Goal: Task Accomplishment & Management: Use online tool/utility

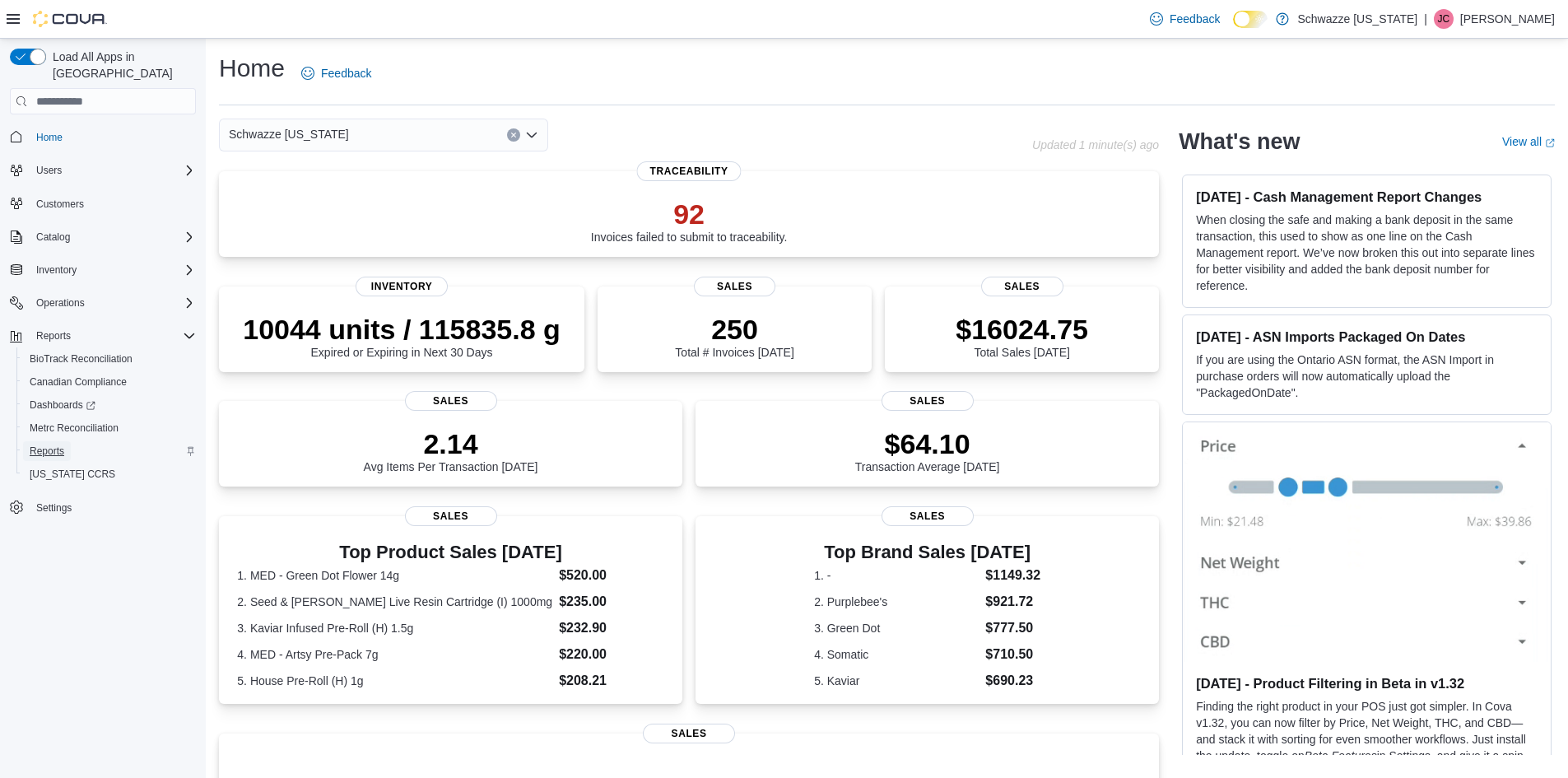
click at [65, 441] on link "Reports" at bounding box center [46, 451] width 47 height 19
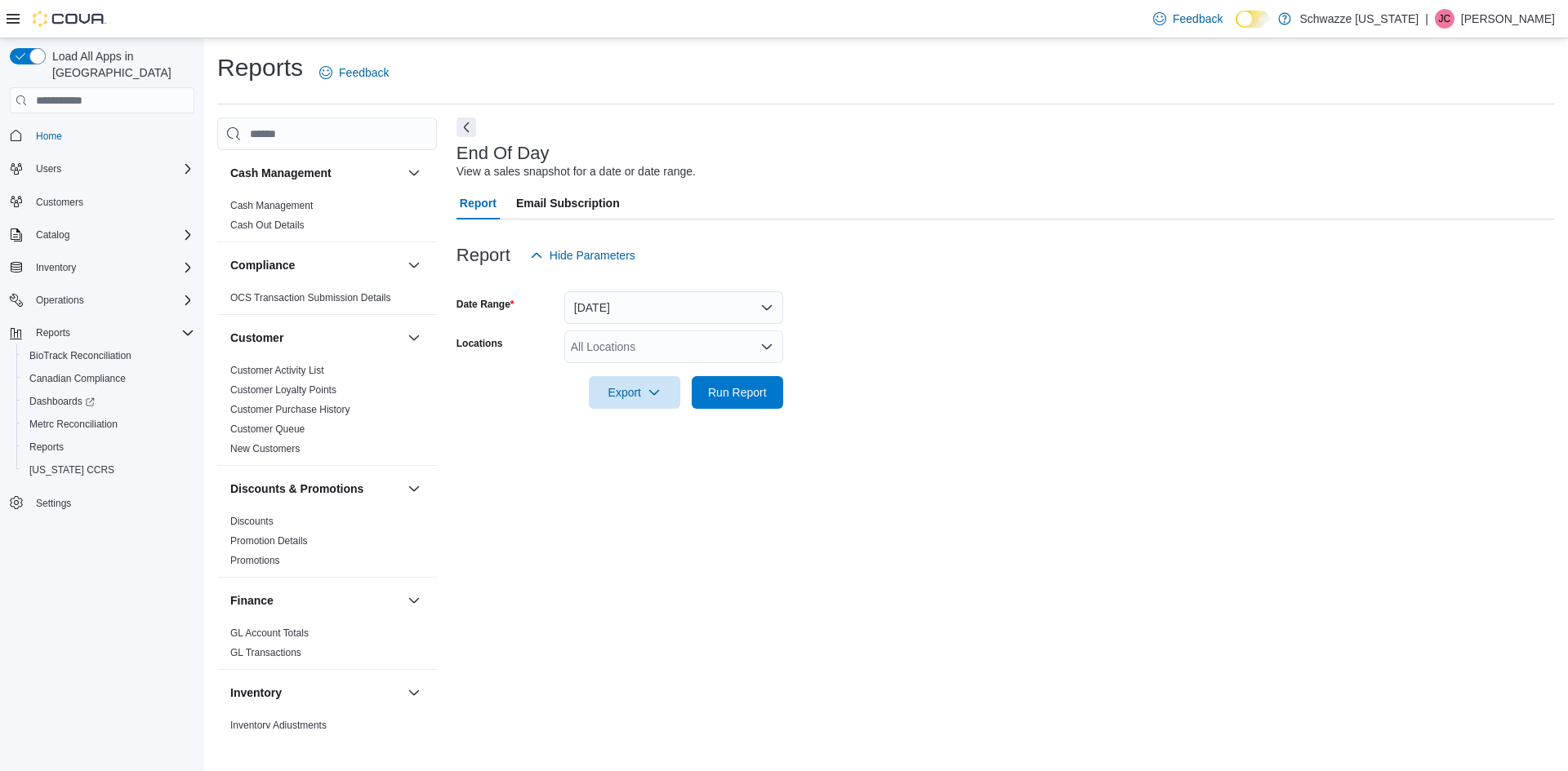
click at [599, 353] on div "All Locations" at bounding box center [673, 346] width 219 height 33
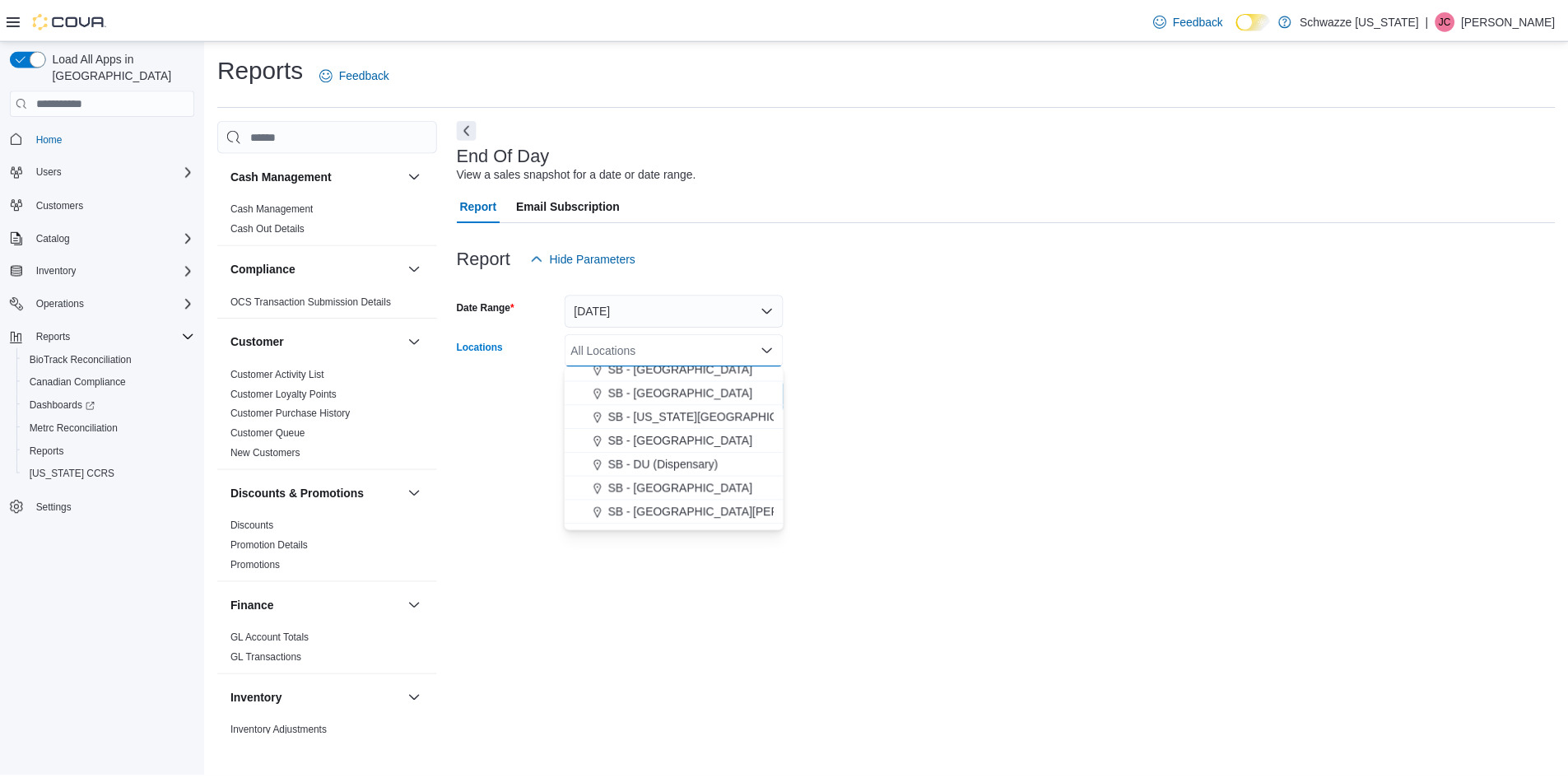
scroll to position [247, 0]
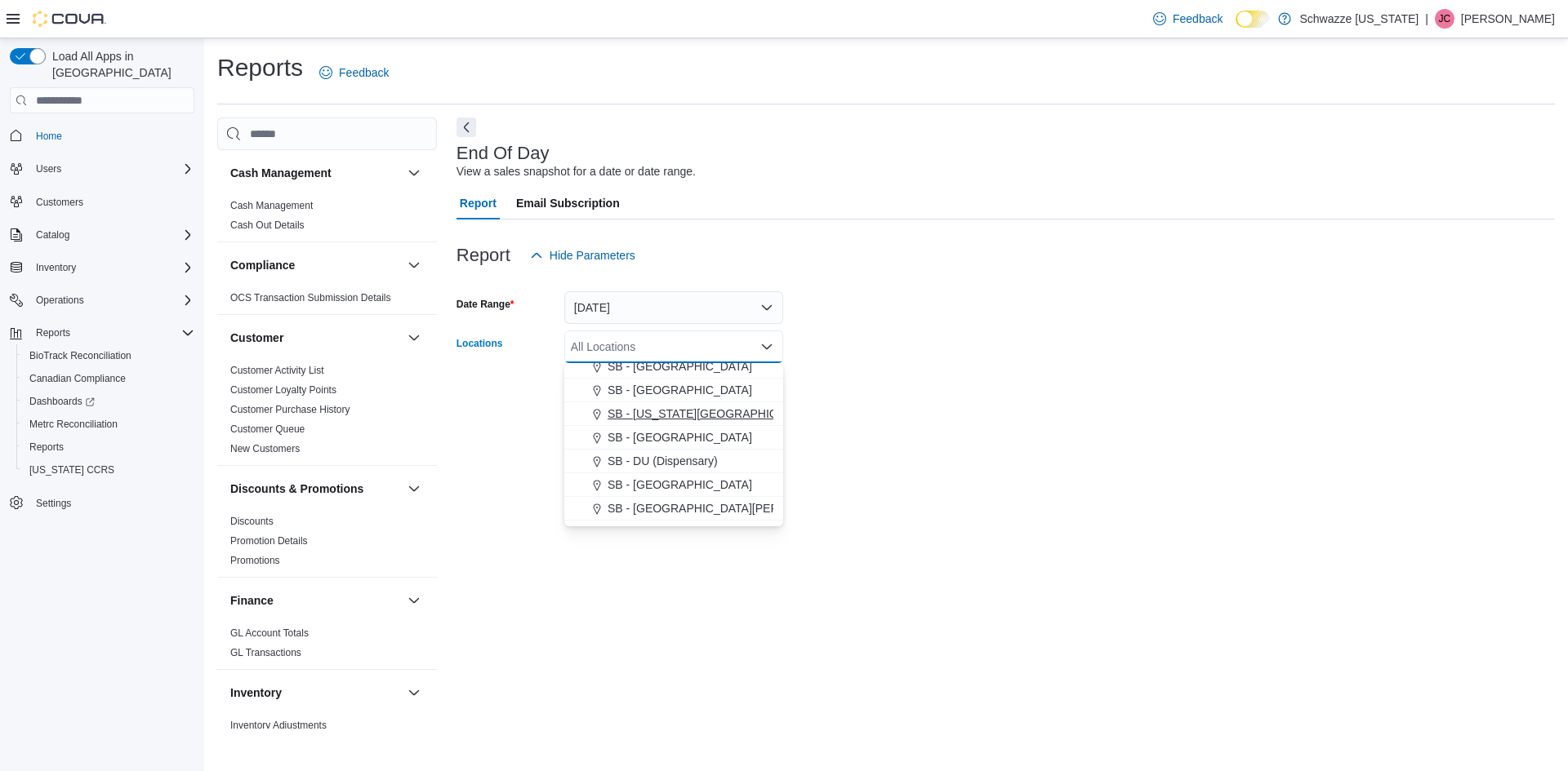
click at [702, 421] on span "SB - Colorado Springs" at bounding box center [712, 413] width 208 height 16
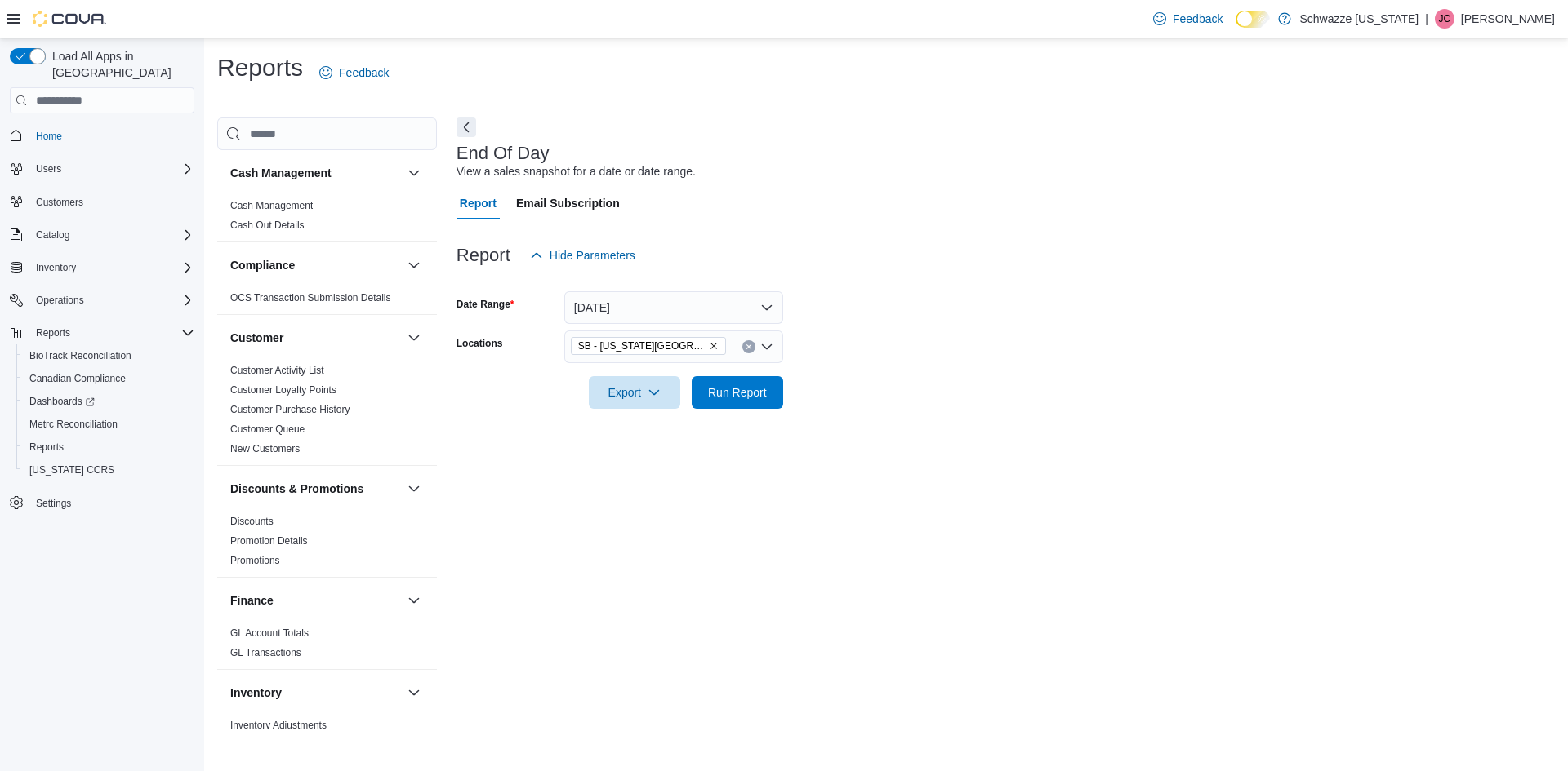
click at [852, 394] on form "Date Range Today Locations SB - Colorado Springs Export Run Report" at bounding box center [1005, 340] width 1098 height 137
click at [715, 396] on span "Run Report" at bounding box center [737, 391] width 59 height 16
